Goal: Task Accomplishment & Management: Manage account settings

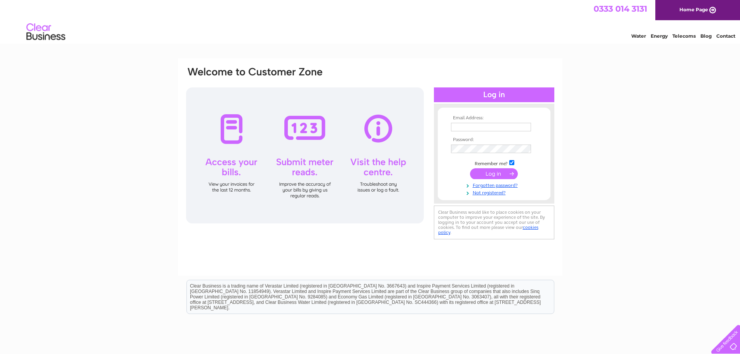
type input "dbleisureworld@gmail.com"
click at [496, 174] on input "submit" at bounding box center [494, 173] width 48 height 11
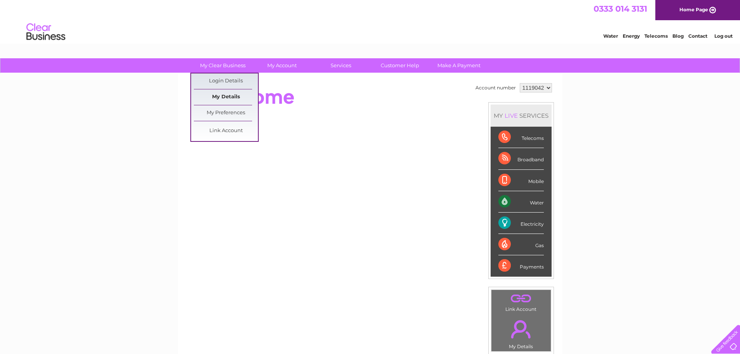
click at [225, 97] on link "My Details" at bounding box center [226, 97] width 64 height 16
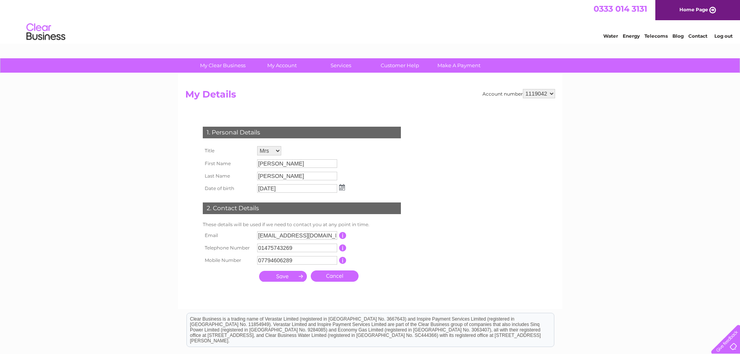
click at [285, 168] on input "Audrey" at bounding box center [297, 163] width 80 height 9
drag, startPoint x: 285, startPoint y: 164, endPoint x: 259, endPoint y: 162, distance: 26.2
click at [259, 161] on input "Audrey" at bounding box center [297, 163] width 81 height 9
click at [376, 93] on h2 "My Details" at bounding box center [370, 96] width 370 height 15
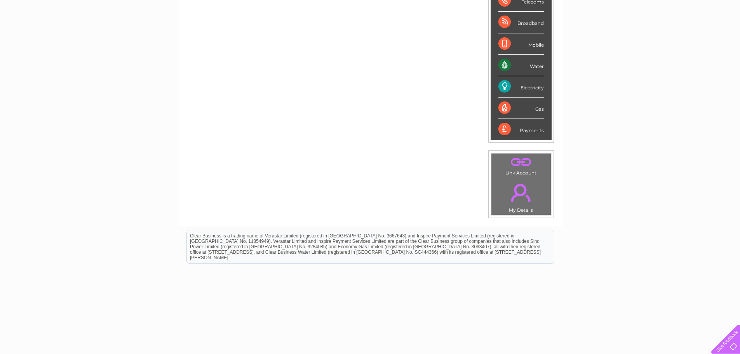
scroll to position [147, 0]
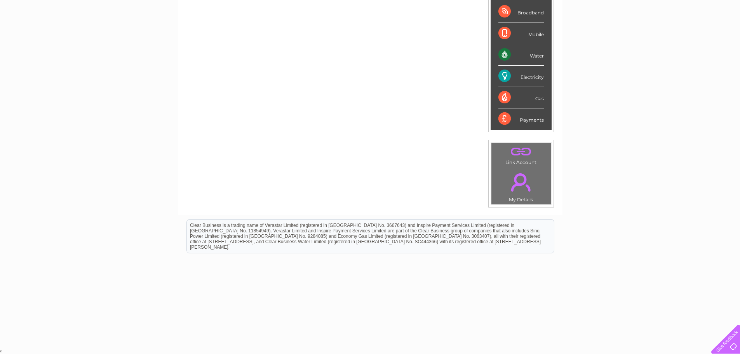
click at [517, 189] on link "." at bounding box center [521, 182] width 56 height 27
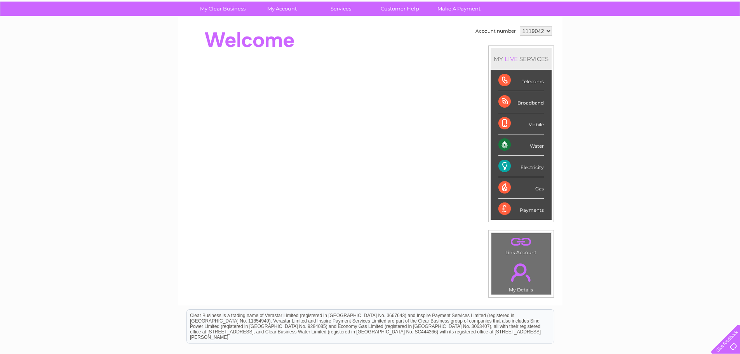
scroll to position [78, 0]
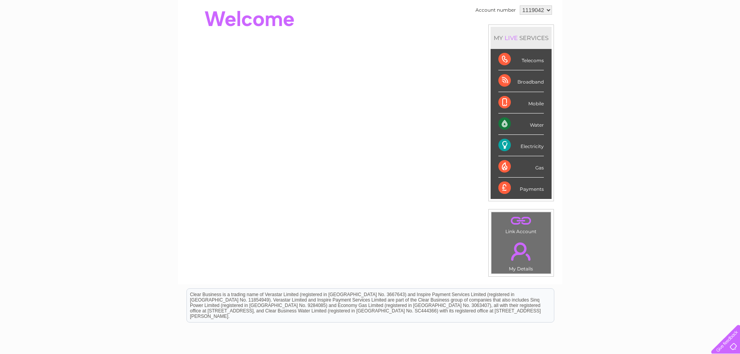
click at [501, 125] on div "Water" at bounding box center [520, 123] width 45 height 21
click at [534, 124] on div "Water" at bounding box center [520, 123] width 45 height 21
click at [501, 128] on div "Water" at bounding box center [520, 123] width 45 height 21
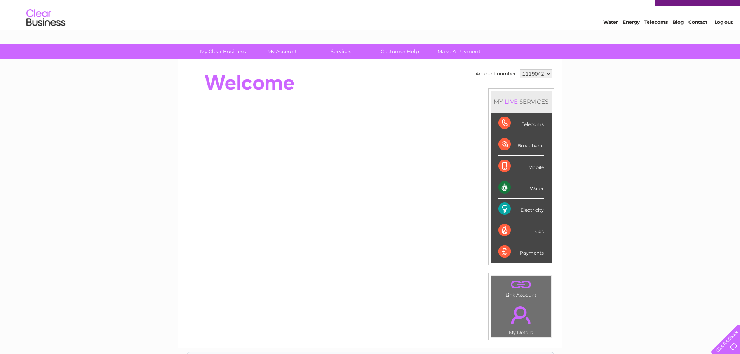
scroll to position [0, 0]
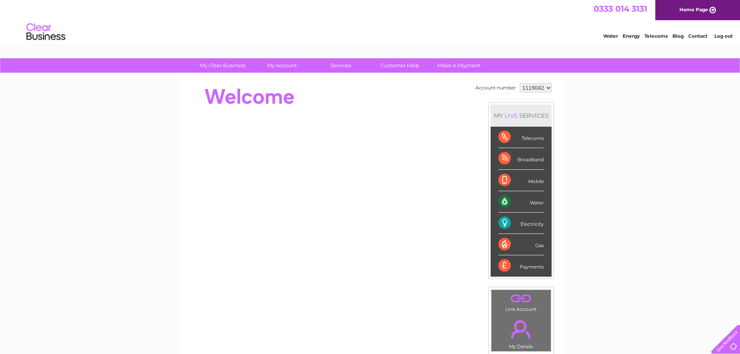
click at [697, 35] on link "Contact" at bounding box center [697, 36] width 19 height 6
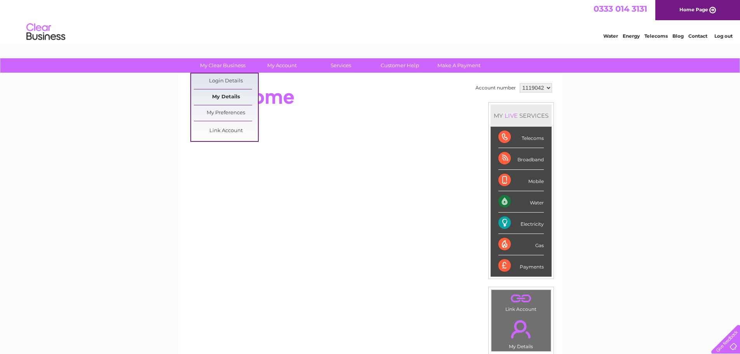
click at [226, 100] on link "My Details" at bounding box center [226, 97] width 64 height 16
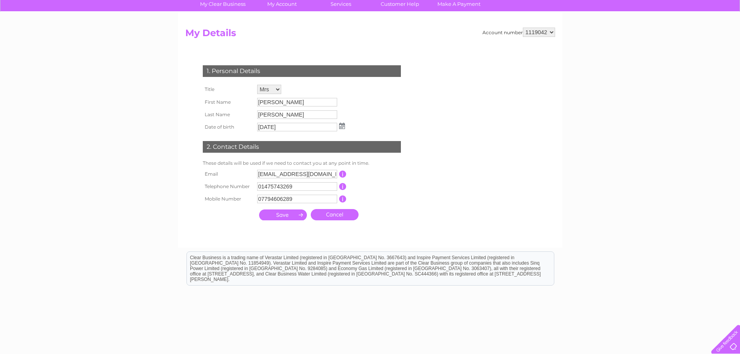
scroll to position [16, 0]
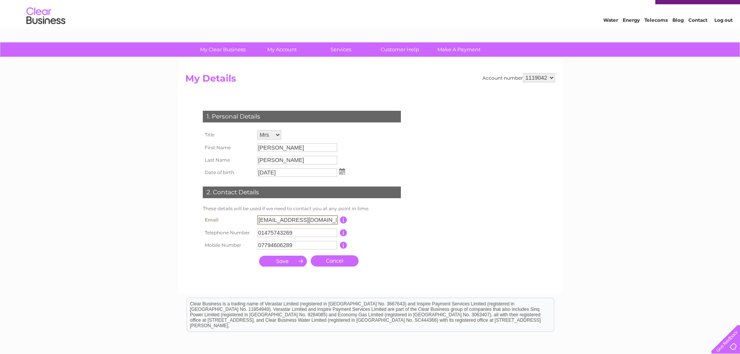
drag, startPoint x: 324, startPoint y: 219, endPoint x: 255, endPoint y: 221, distance: 69.2
click at [256, 220] on td "[EMAIL_ADDRESS][DOMAIN_NAME]" at bounding box center [297, 219] width 85 height 13
click at [369, 217] on td "This should be a valid email address" at bounding box center [377, 219] width 62 height 12
